Goal: Task Accomplishment & Management: Use online tool/utility

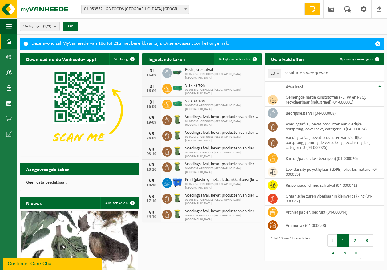
click at [231, 59] on span "Bekijk uw kalender" at bounding box center [235, 59] width 32 height 4
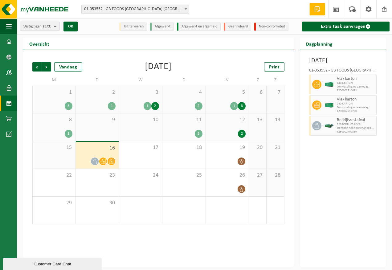
click at [199, 106] on div "2" at bounding box center [199, 106] width 8 height 8
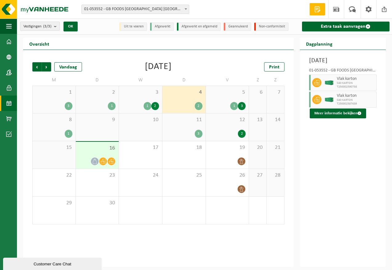
click at [236, 103] on div "1" at bounding box center [234, 106] width 8 height 8
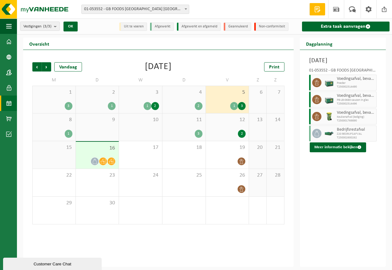
click at [242, 108] on div "3" at bounding box center [242, 106] width 8 height 8
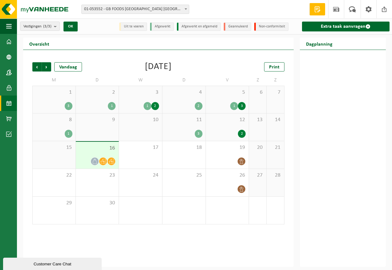
click at [236, 104] on div "1" at bounding box center [234, 106] width 8 height 8
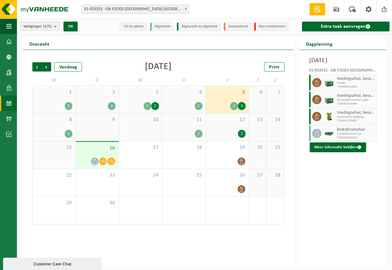
click at [242, 136] on div "2" at bounding box center [242, 134] width 8 height 8
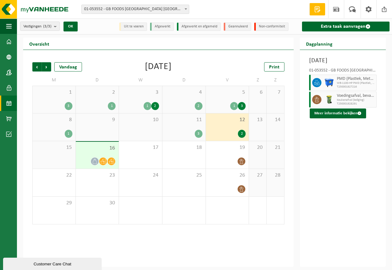
click at [242, 108] on div "3" at bounding box center [242, 106] width 8 height 8
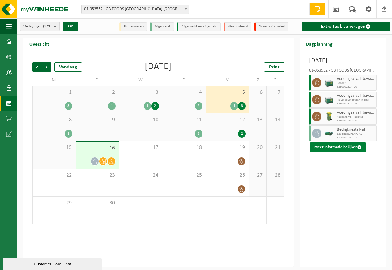
click at [357, 152] on button "Meer informatie bekijken" at bounding box center [338, 147] width 56 height 10
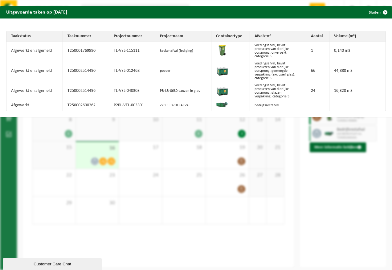
click at [183, 242] on div "Uitgevoerde taken op 2025-09-05 Sluiten Taakstatus Taaknummer Projectnummer Pro…" at bounding box center [196, 135] width 392 height 270
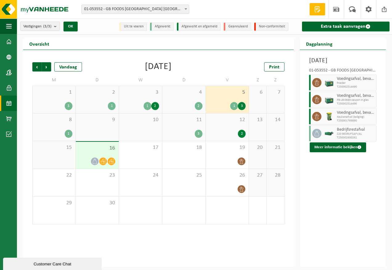
click at [95, 162] on icon at bounding box center [94, 161] width 5 height 5
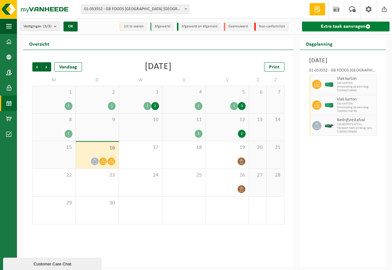
click at [336, 27] on link "Extra taak aanvragen" at bounding box center [346, 27] width 88 height 10
